Goal: Task Accomplishment & Management: Manage account settings

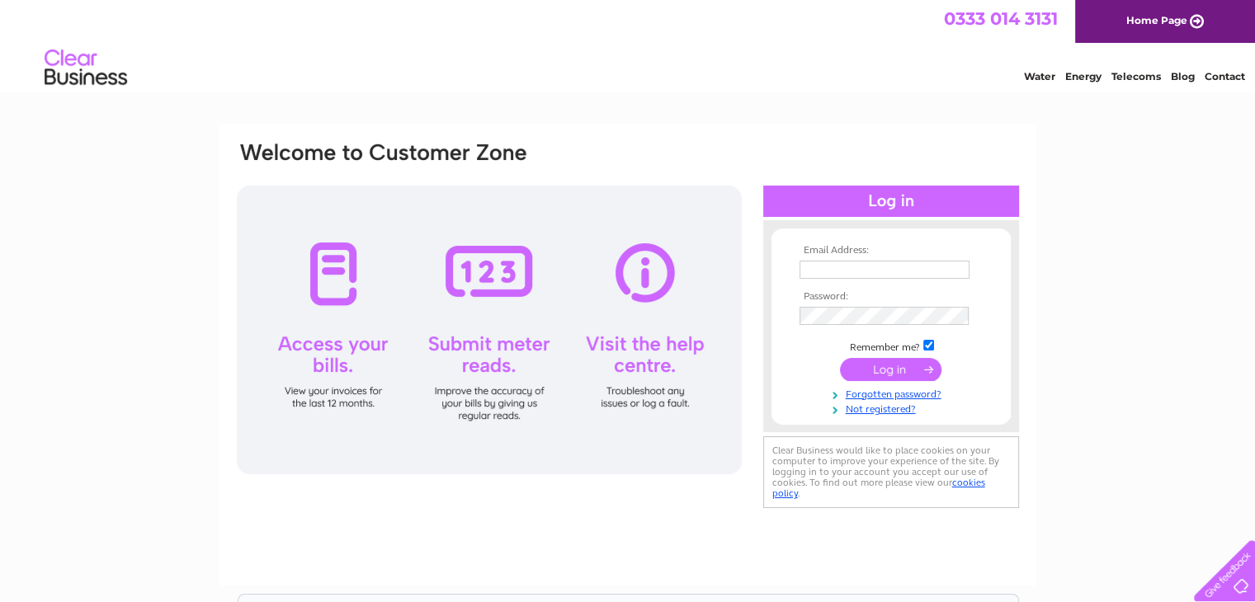
type input "[EMAIL_ADDRESS][DOMAIN_NAME]"
click at [886, 364] on input "submit" at bounding box center [890, 369] width 101 height 23
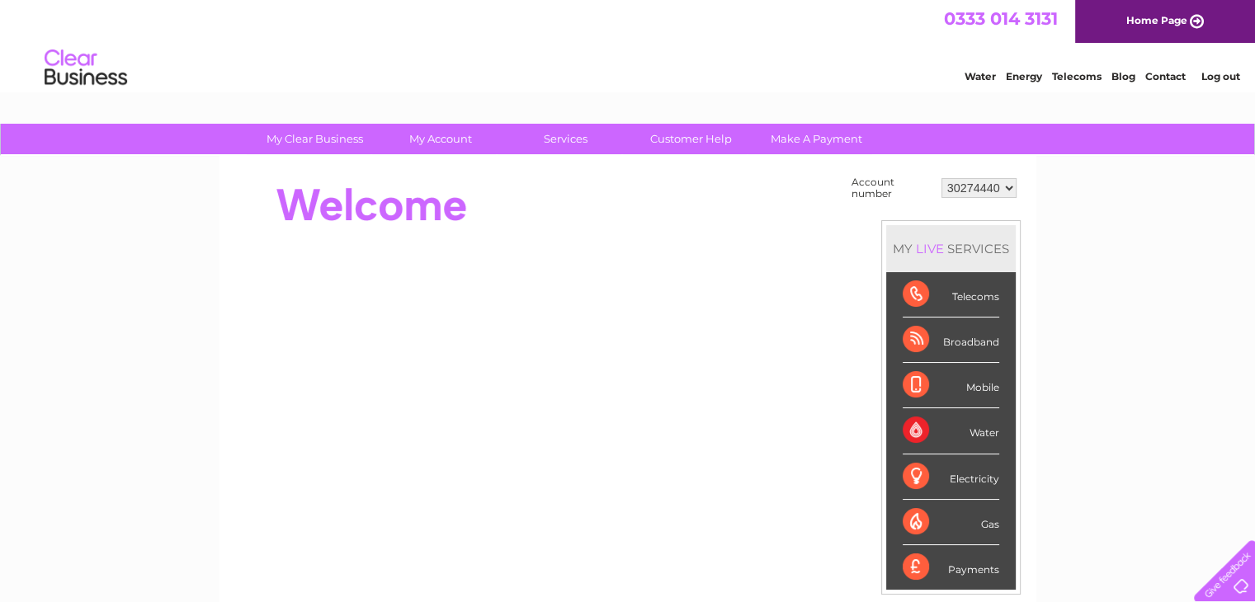
click at [979, 75] on link "Water" at bounding box center [980, 76] width 31 height 12
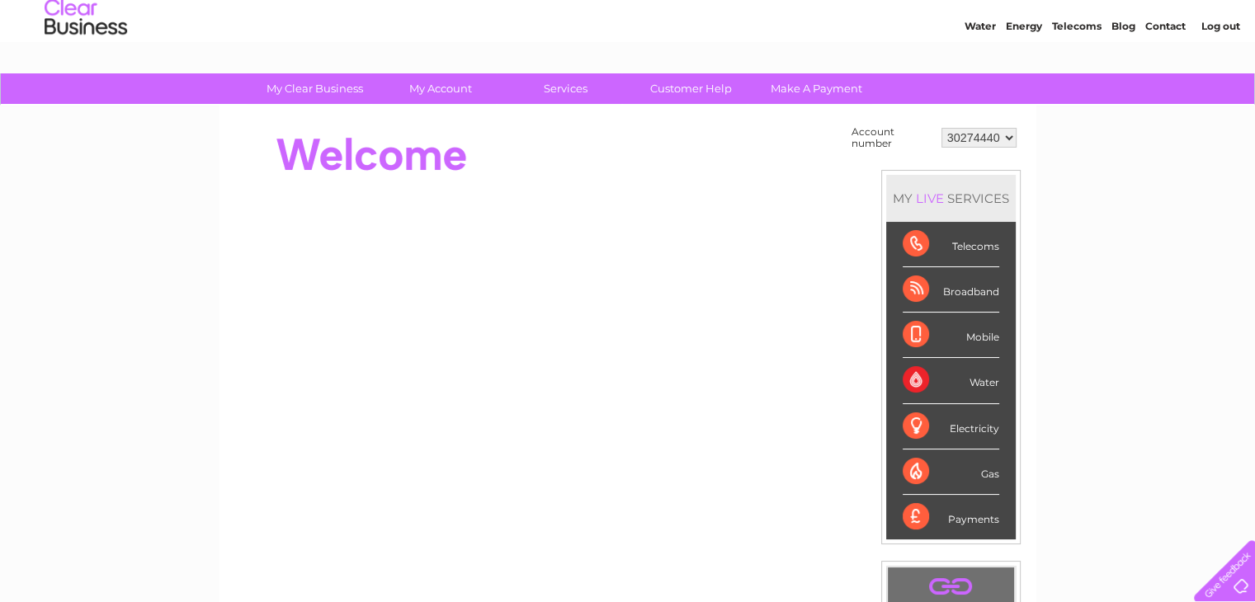
scroll to position [50, 0]
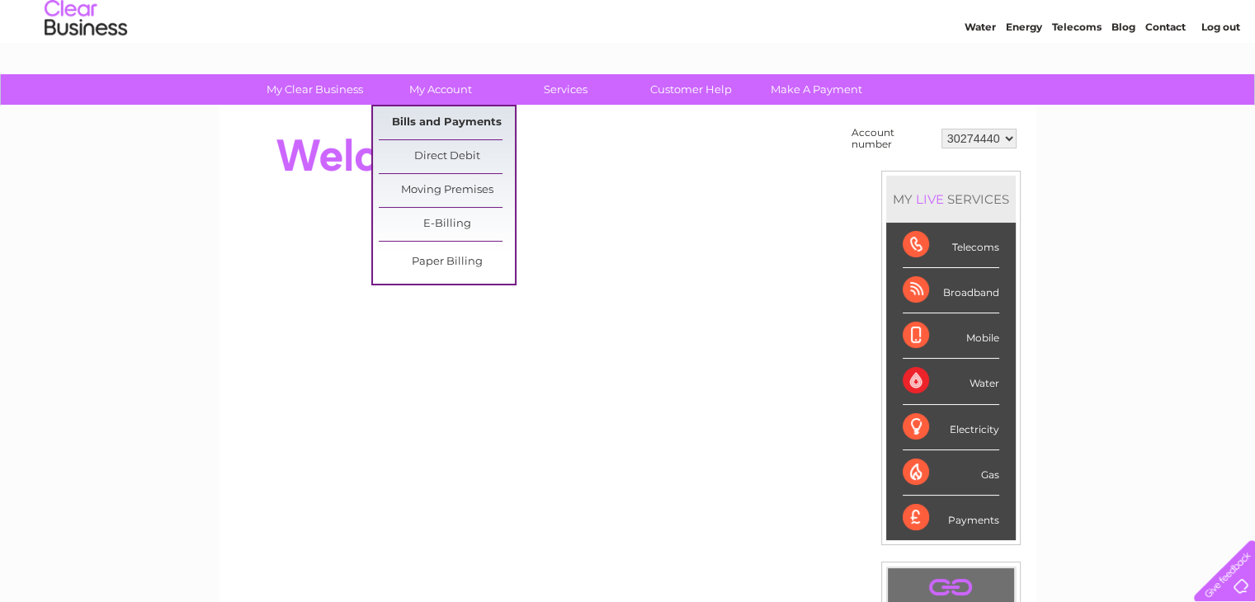
click at [439, 125] on link "Bills and Payments" at bounding box center [447, 122] width 136 height 33
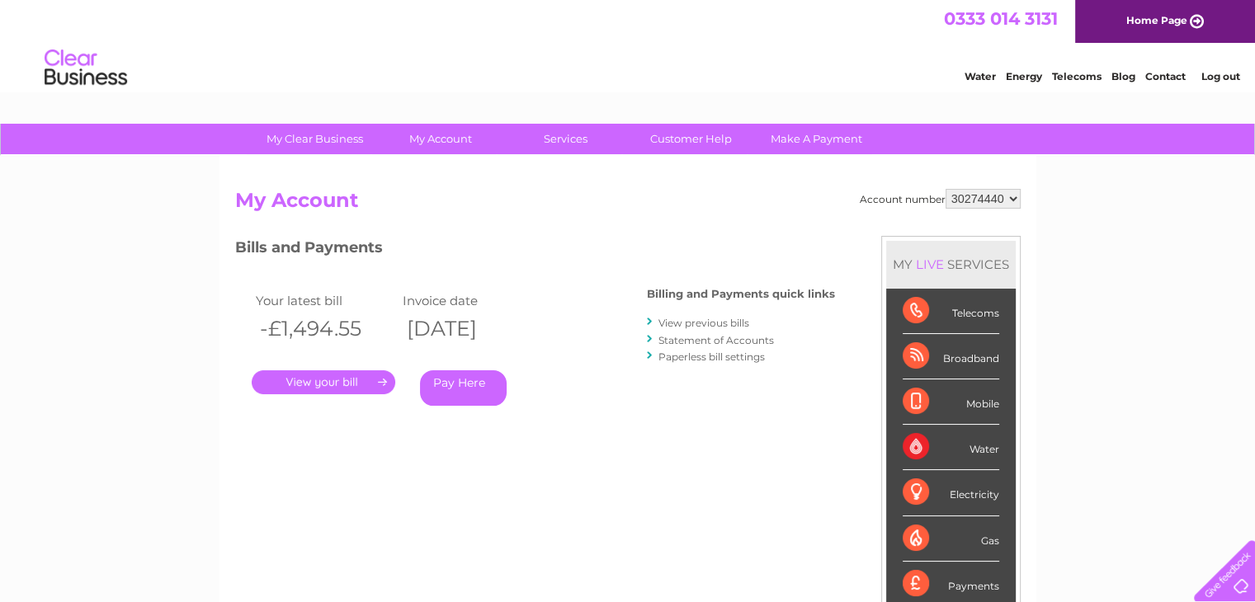
click at [373, 382] on link "." at bounding box center [324, 382] width 144 height 24
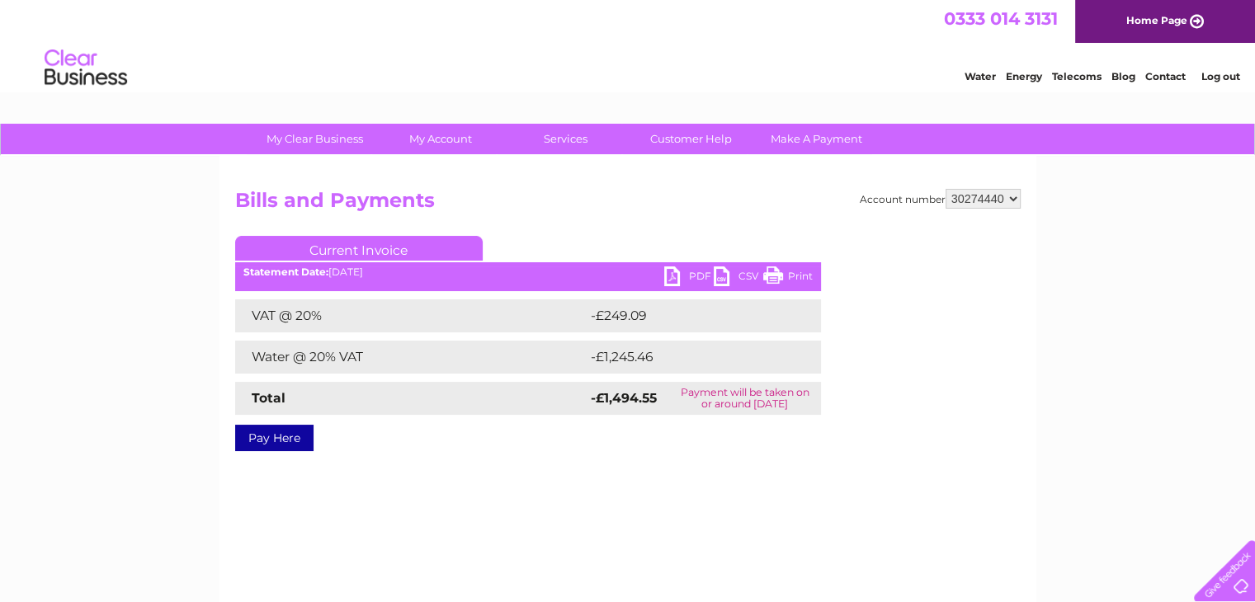
click at [673, 273] on link "PDF" at bounding box center [689, 279] width 50 height 24
